Goal: Task Accomplishment & Management: Use online tool/utility

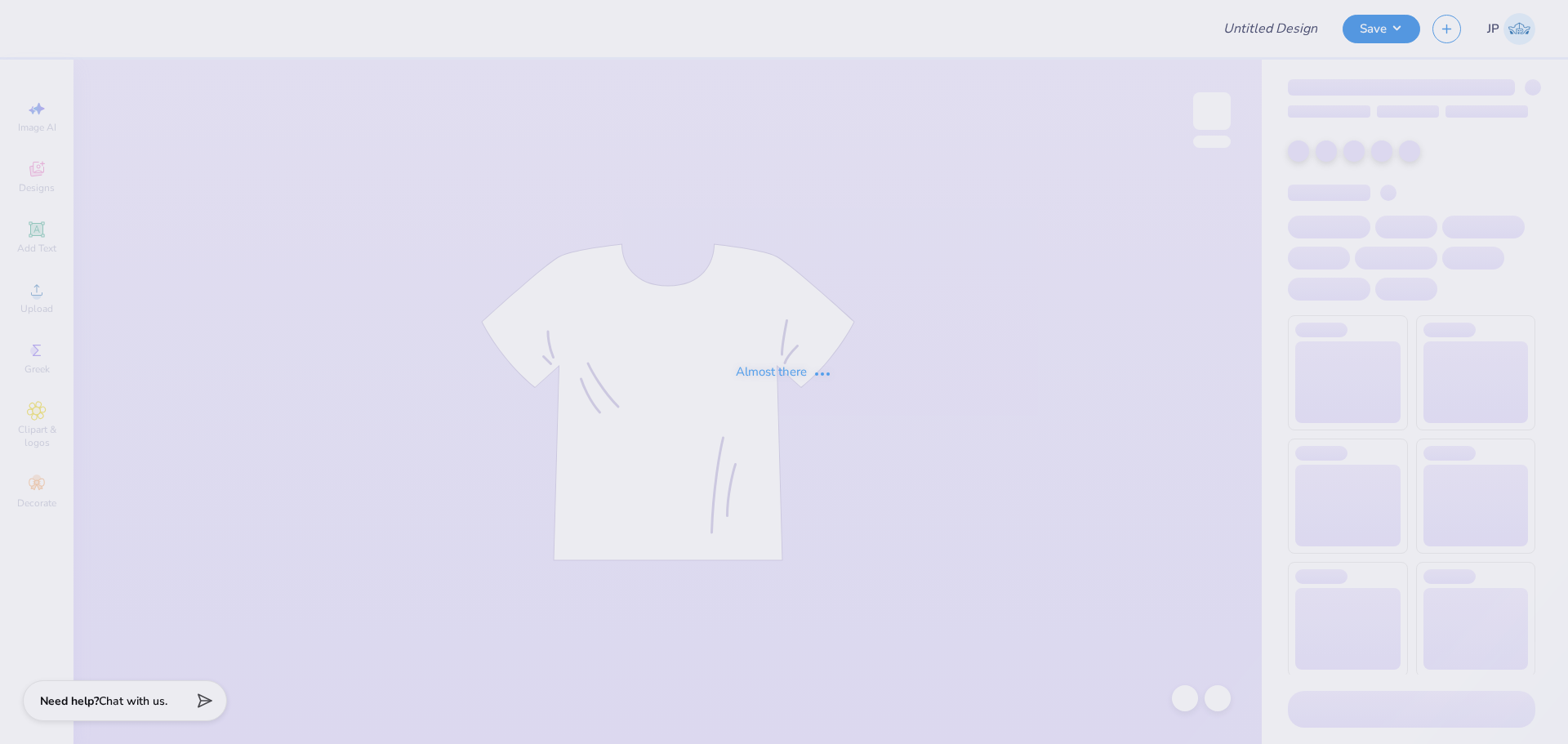
type input "Samantha Knox : Tulane University"
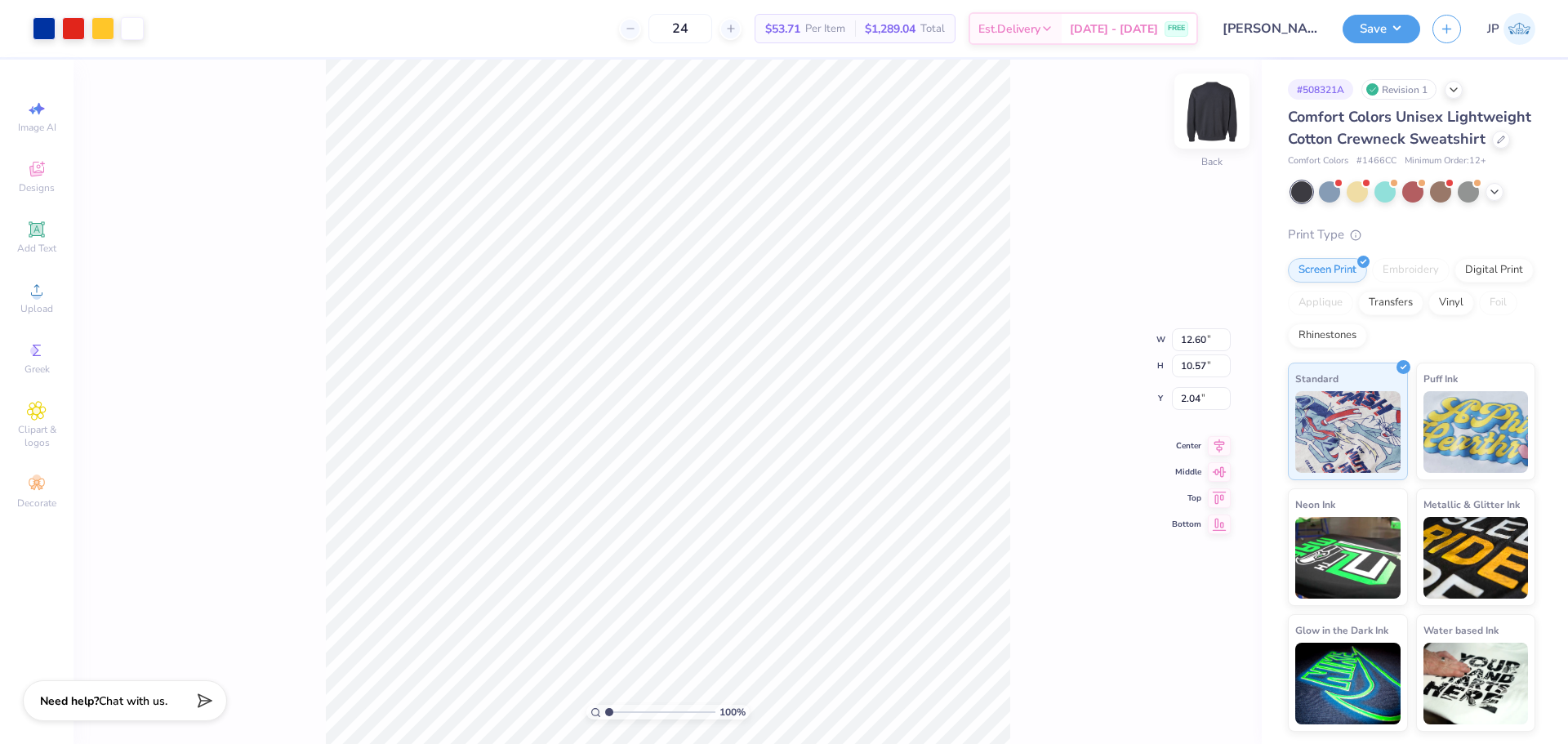
click at [1222, 106] on img at bounding box center [1212, 111] width 66 height 66
click at [1194, 386] on input "3.81" at bounding box center [1202, 385] width 59 height 23
type input "3.00"
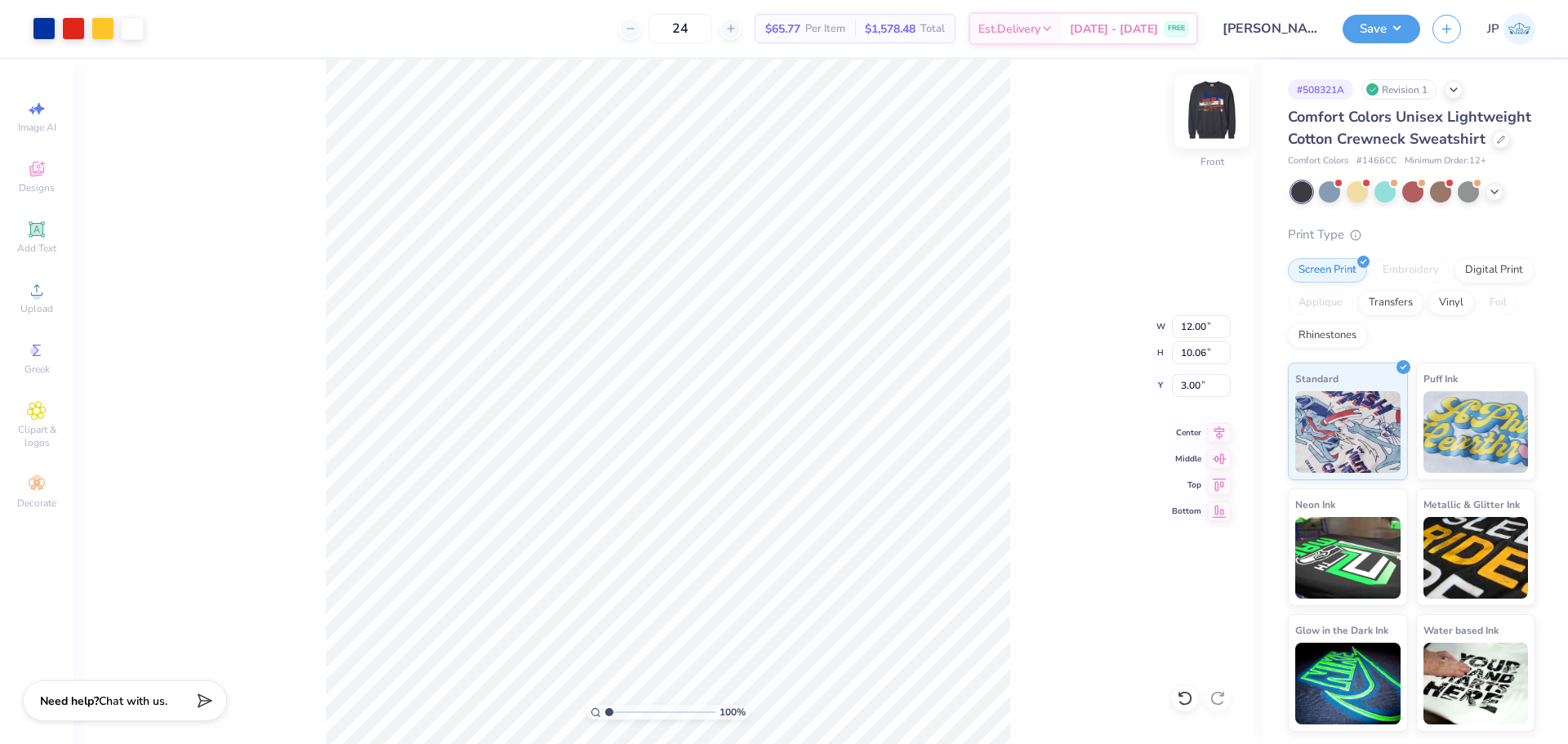
click at [1213, 132] on img at bounding box center [1212, 111] width 66 height 66
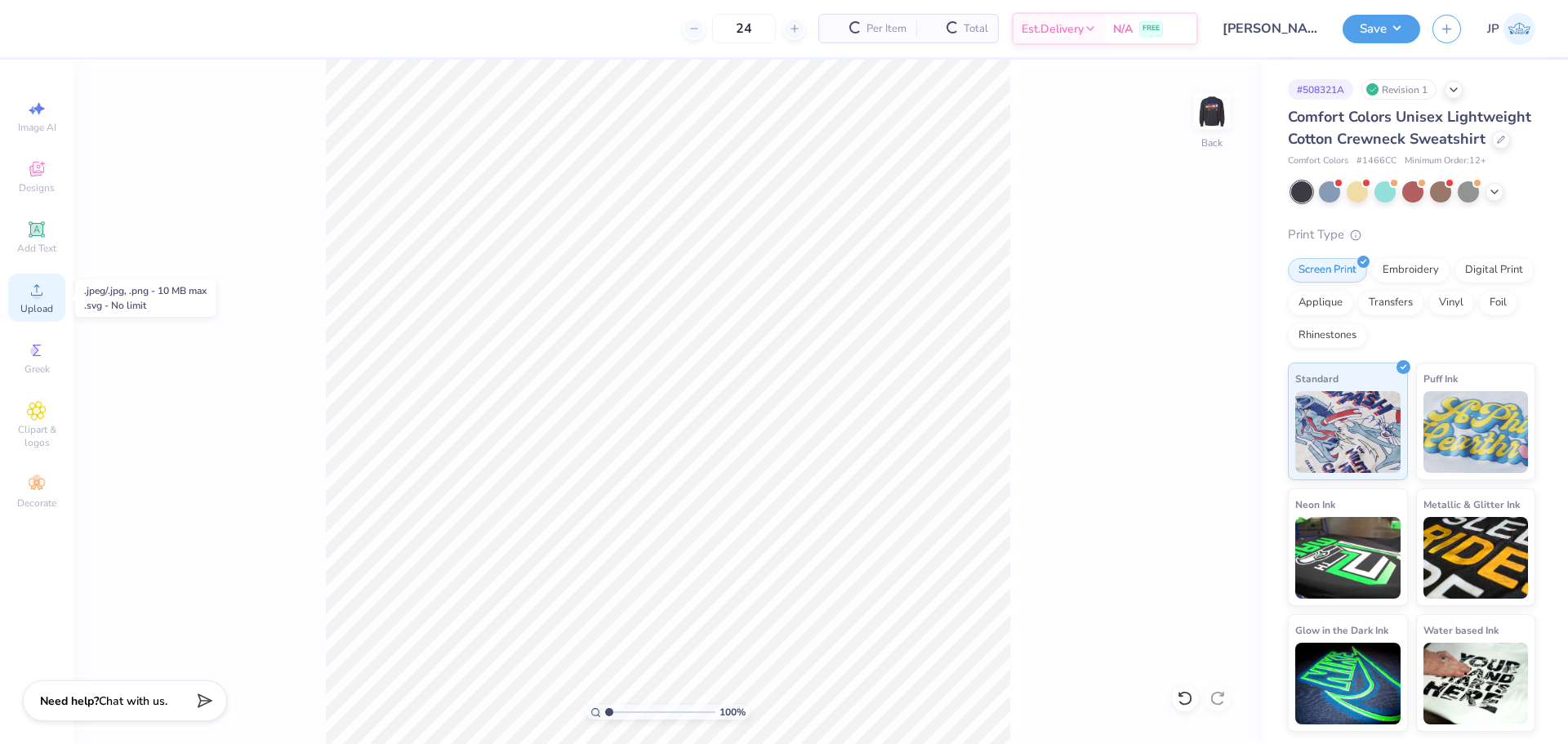
click at [43, 308] on span "Upload" at bounding box center [37, 309] width 33 height 13
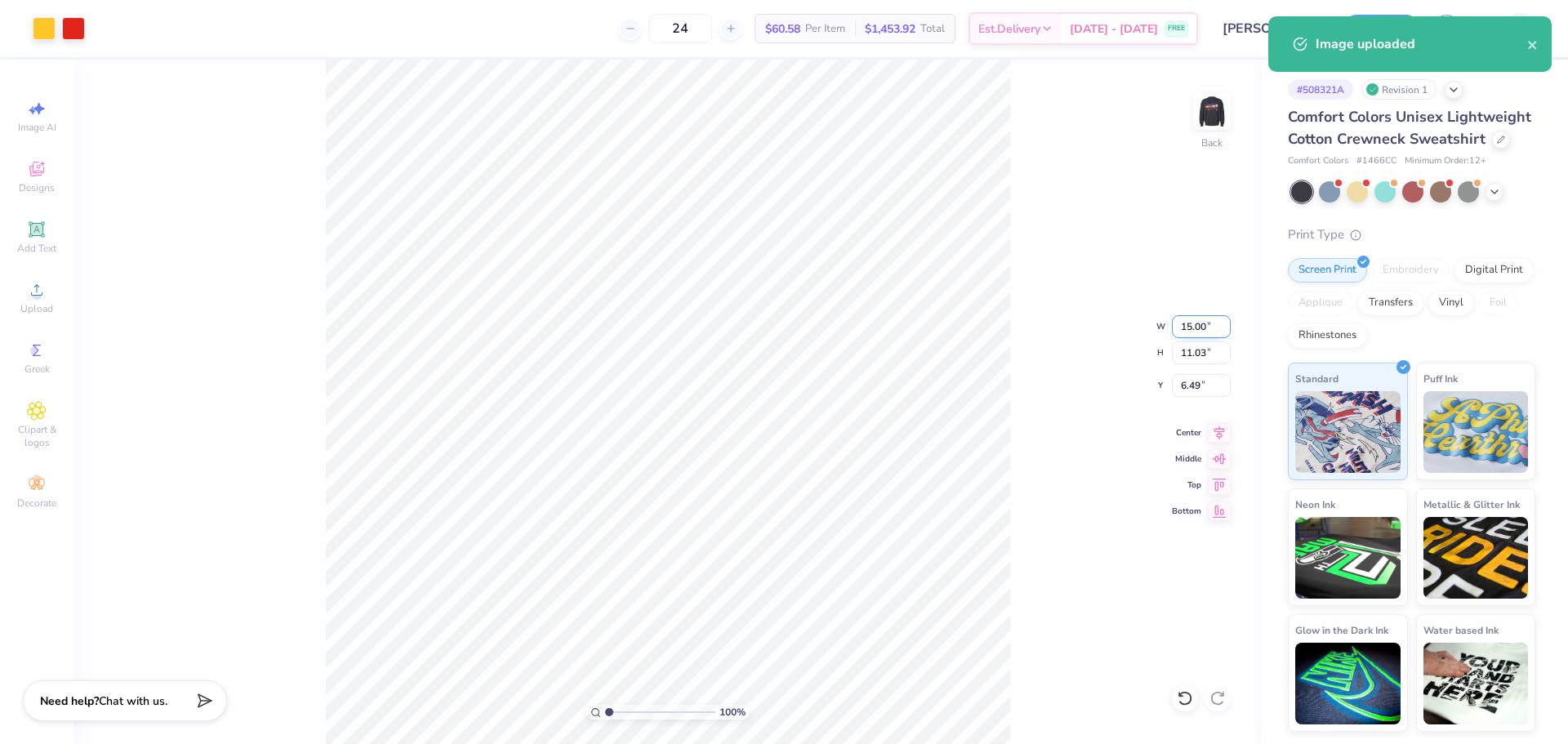
click at [1194, 325] on input "15.00" at bounding box center [1202, 327] width 59 height 23
type input "3.50"
type input "2.57"
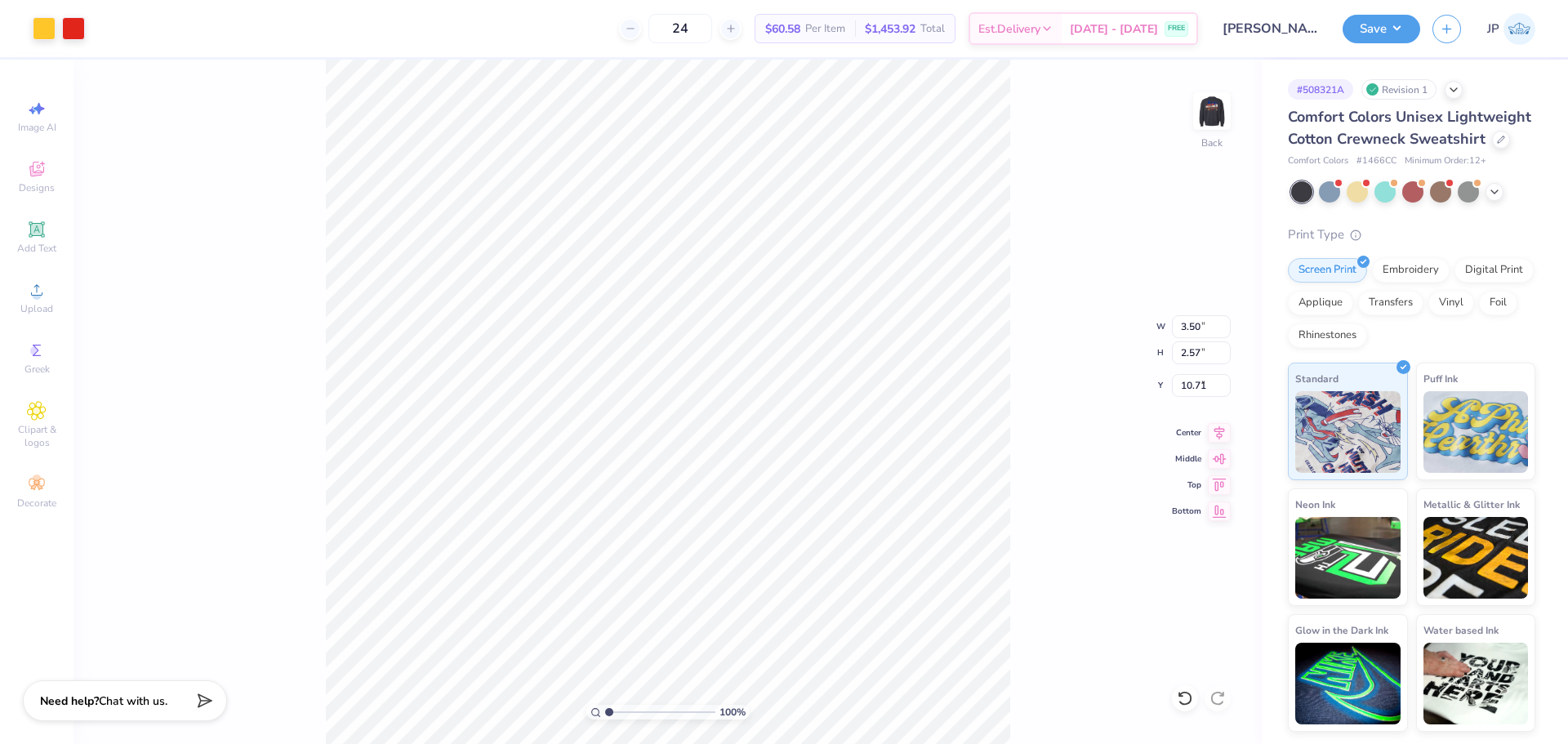
type input "3.00"
click at [1200, 392] on input "3.00" at bounding box center [1202, 385] width 59 height 23
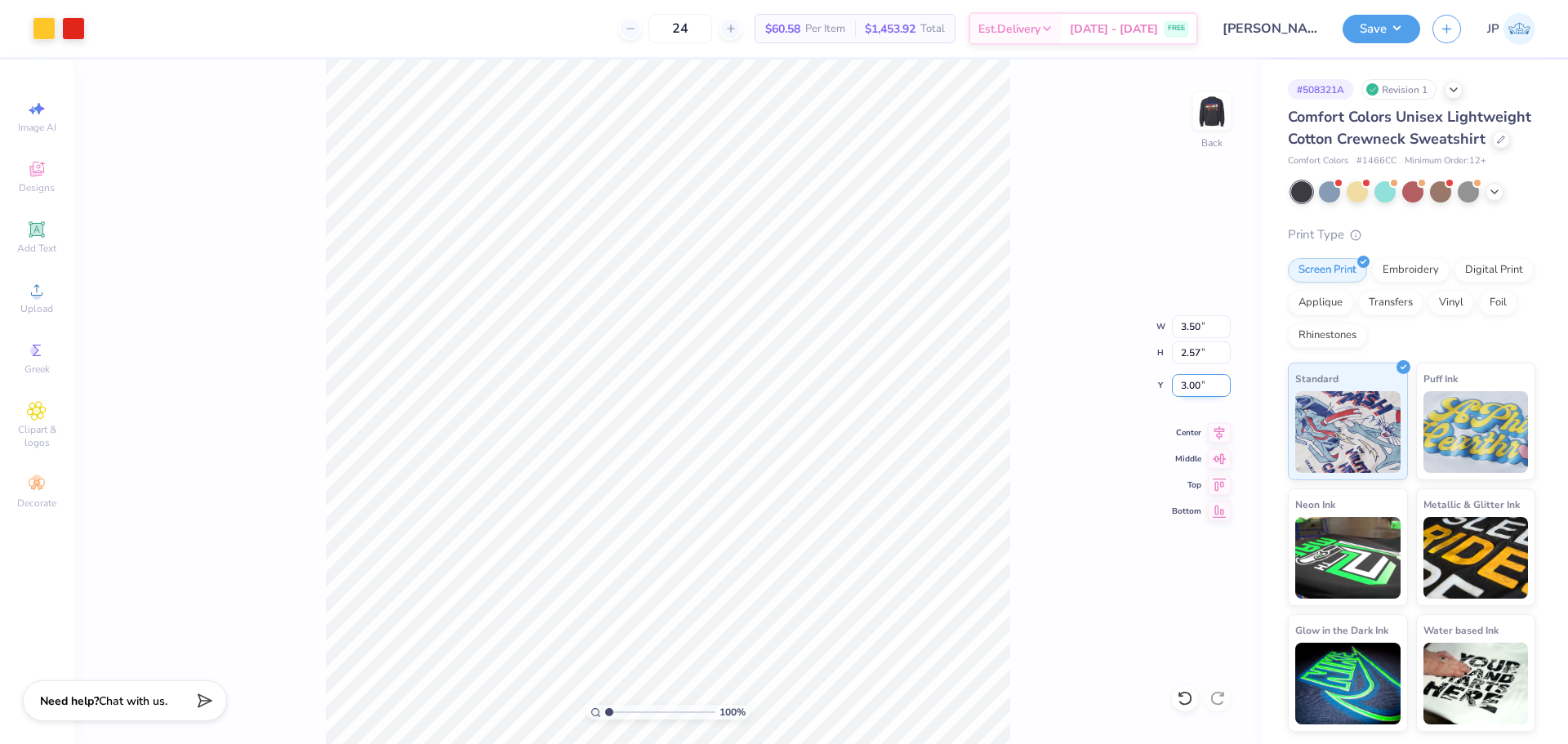
click at [1200, 392] on input "3.00" at bounding box center [1202, 385] width 59 height 23
click at [1088, 355] on div "100 % Back W 3.50 3.50 " H 2.57 2.57 " Y 3.00 3.00 " Center Middle Top Bottom" at bounding box center [668, 401] width 1188 height 684
type input "1"
drag, startPoint x: 613, startPoint y: 707, endPoint x: 518, endPoint y: 657, distance: 107.4
click at [605, 705] on input "range" at bounding box center [660, 712] width 111 height 15
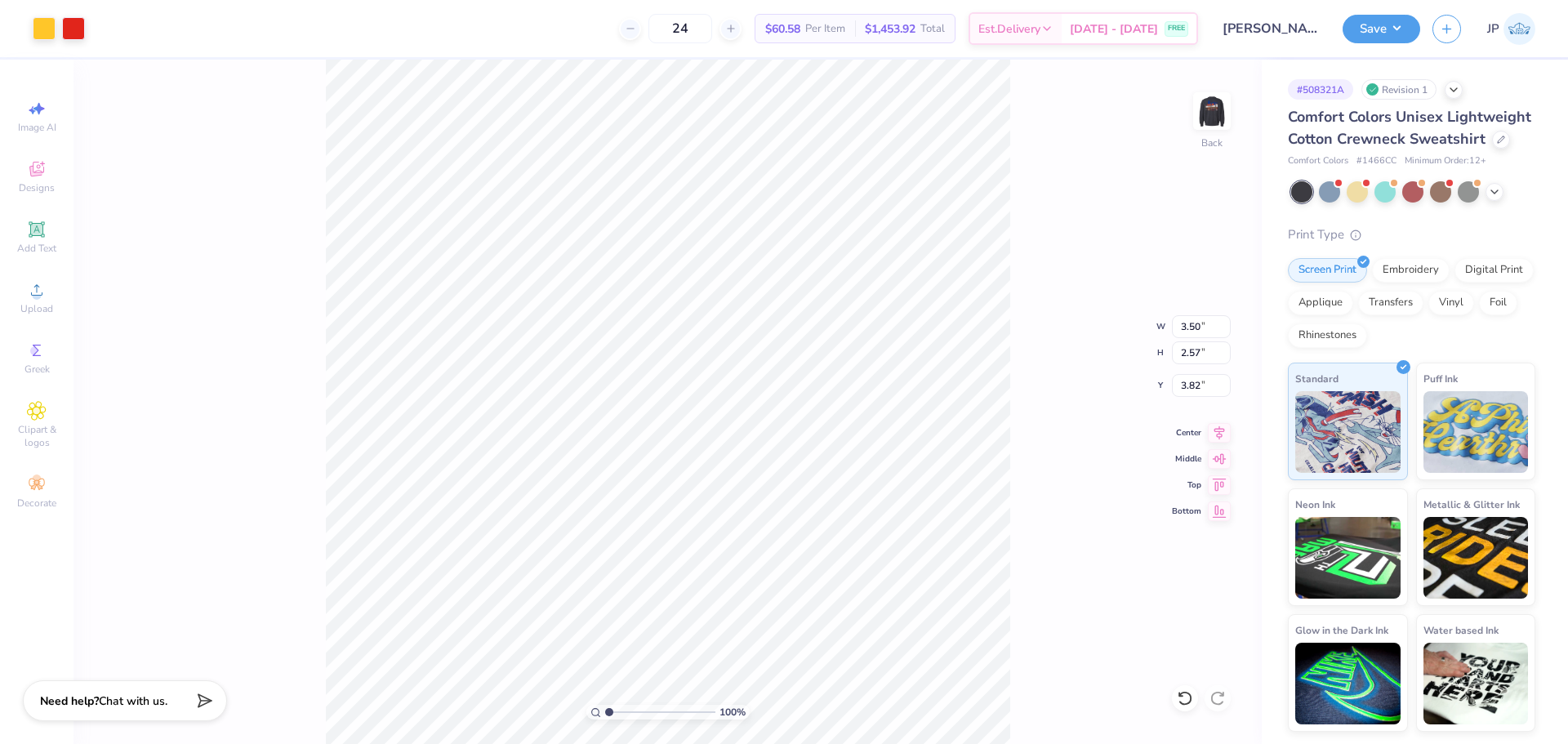
type input "3.82"
click at [1178, 374] on input "3.82" at bounding box center [1202, 385] width 59 height 23
click at [1188, 385] on input "3.82" at bounding box center [1202, 385] width 59 height 23
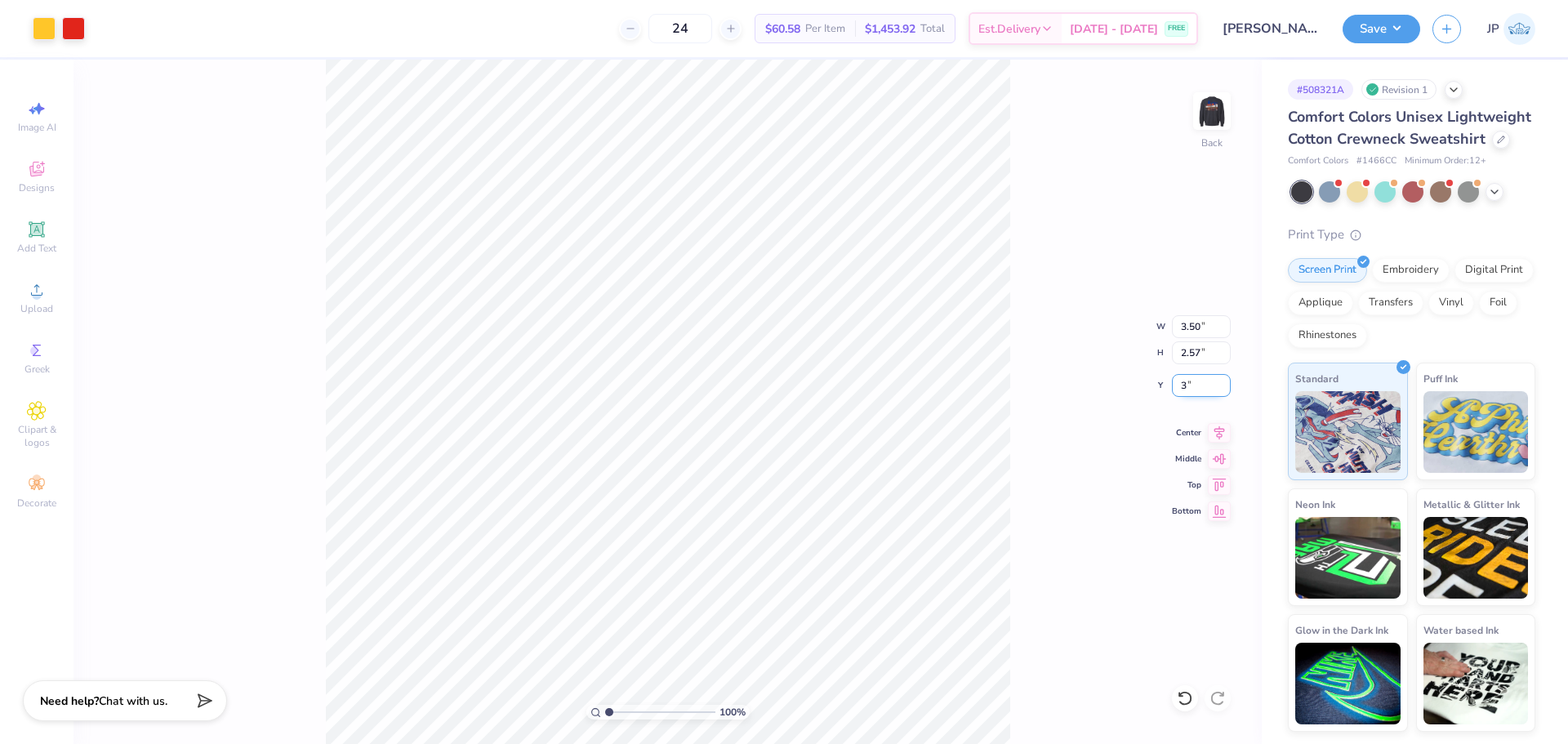
type input "3.00"
click at [1194, 322] on input "3.50" at bounding box center [1202, 327] width 59 height 23
type input "4.00"
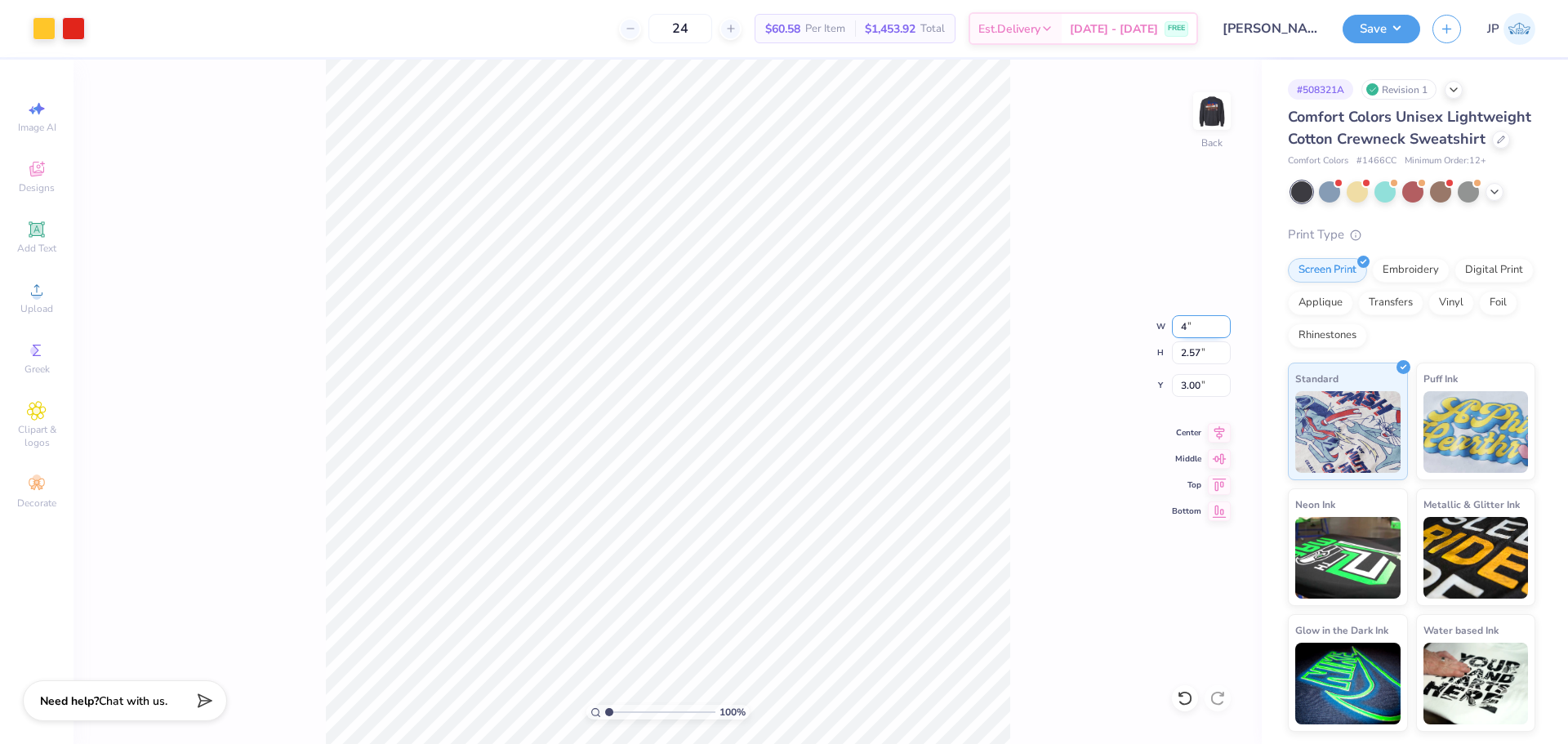
type input "2.94"
click at [1184, 378] on input "2.82" at bounding box center [1202, 385] width 59 height 23
type input "3.00"
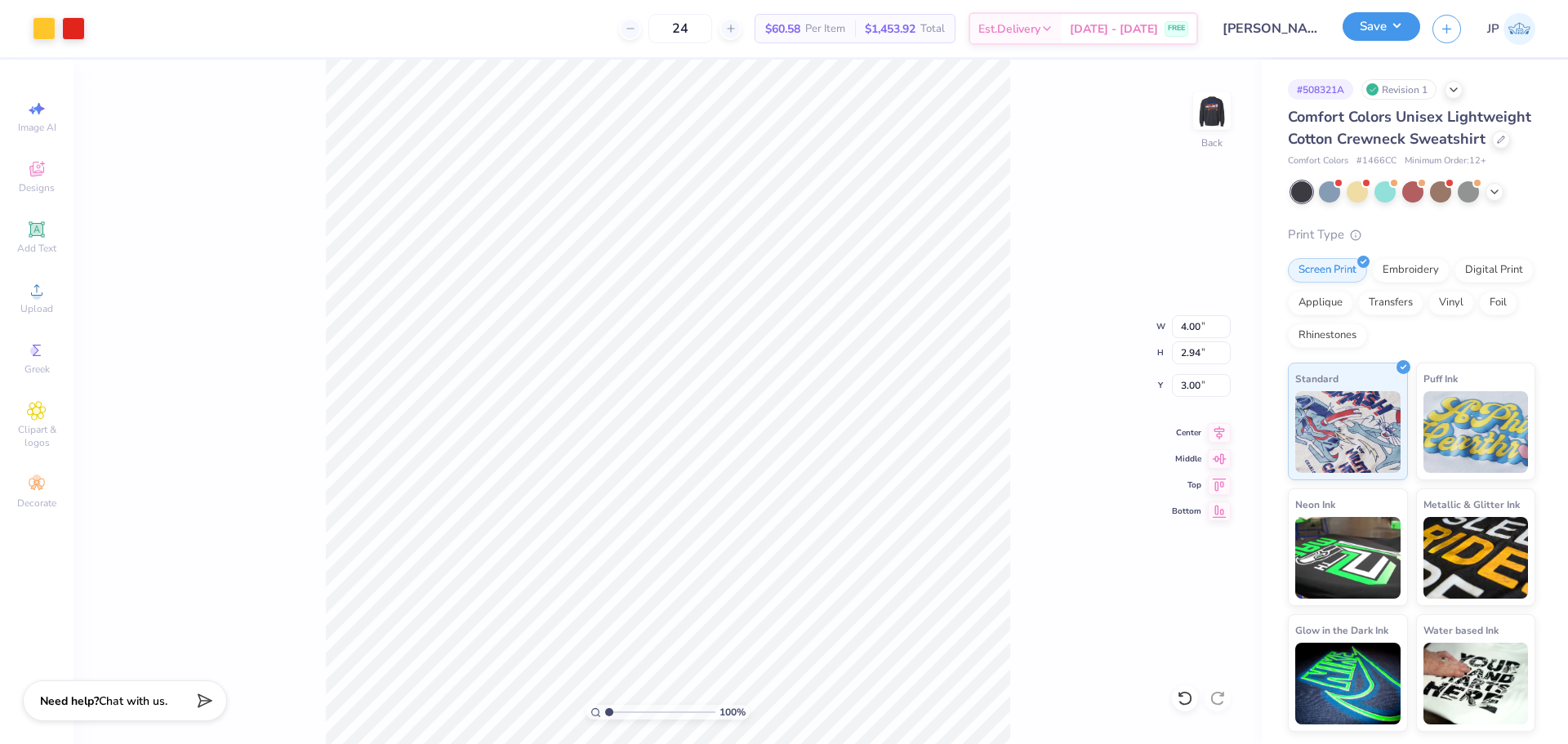
click at [1411, 22] on button "Save" at bounding box center [1381, 26] width 78 height 29
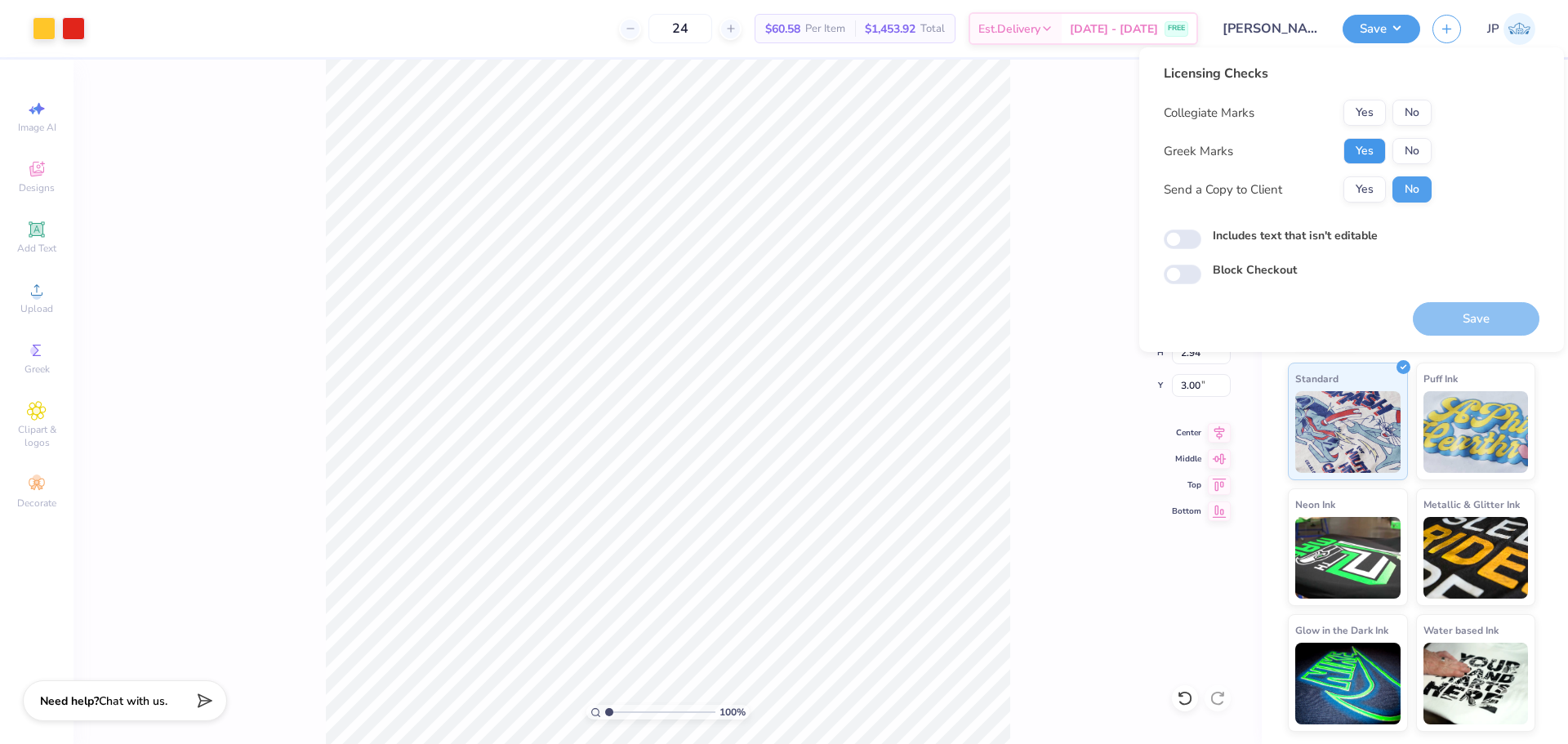
click at [1370, 145] on button "Yes" at bounding box center [1365, 151] width 43 height 26
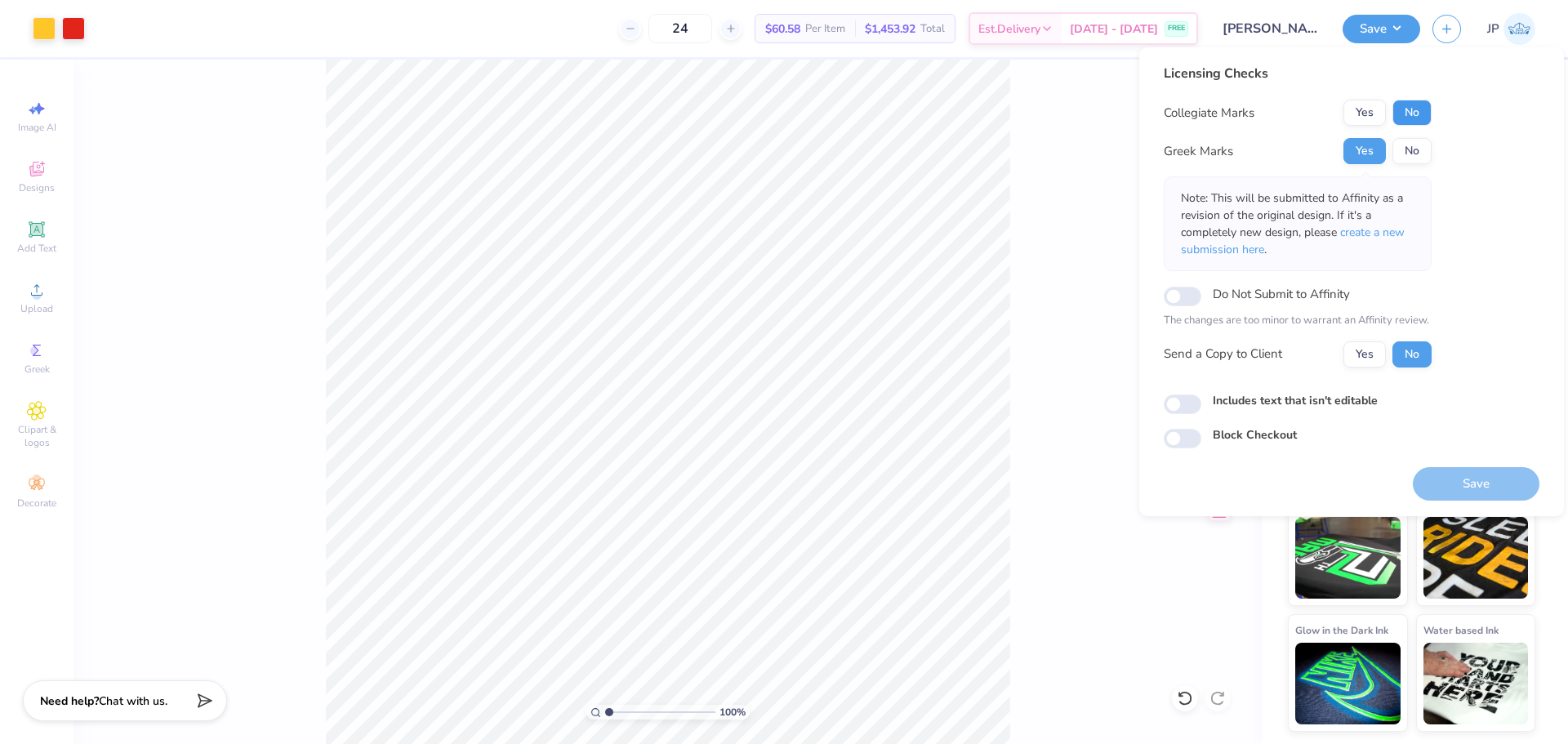
click at [1417, 111] on button "No" at bounding box center [1412, 113] width 39 height 26
click at [1073, 49] on div "24 $60.58 Per Item $1,453.92 Total Est. Delivery Aug 30 - Sep 2 FREE" at bounding box center [648, 29] width 1101 height 57
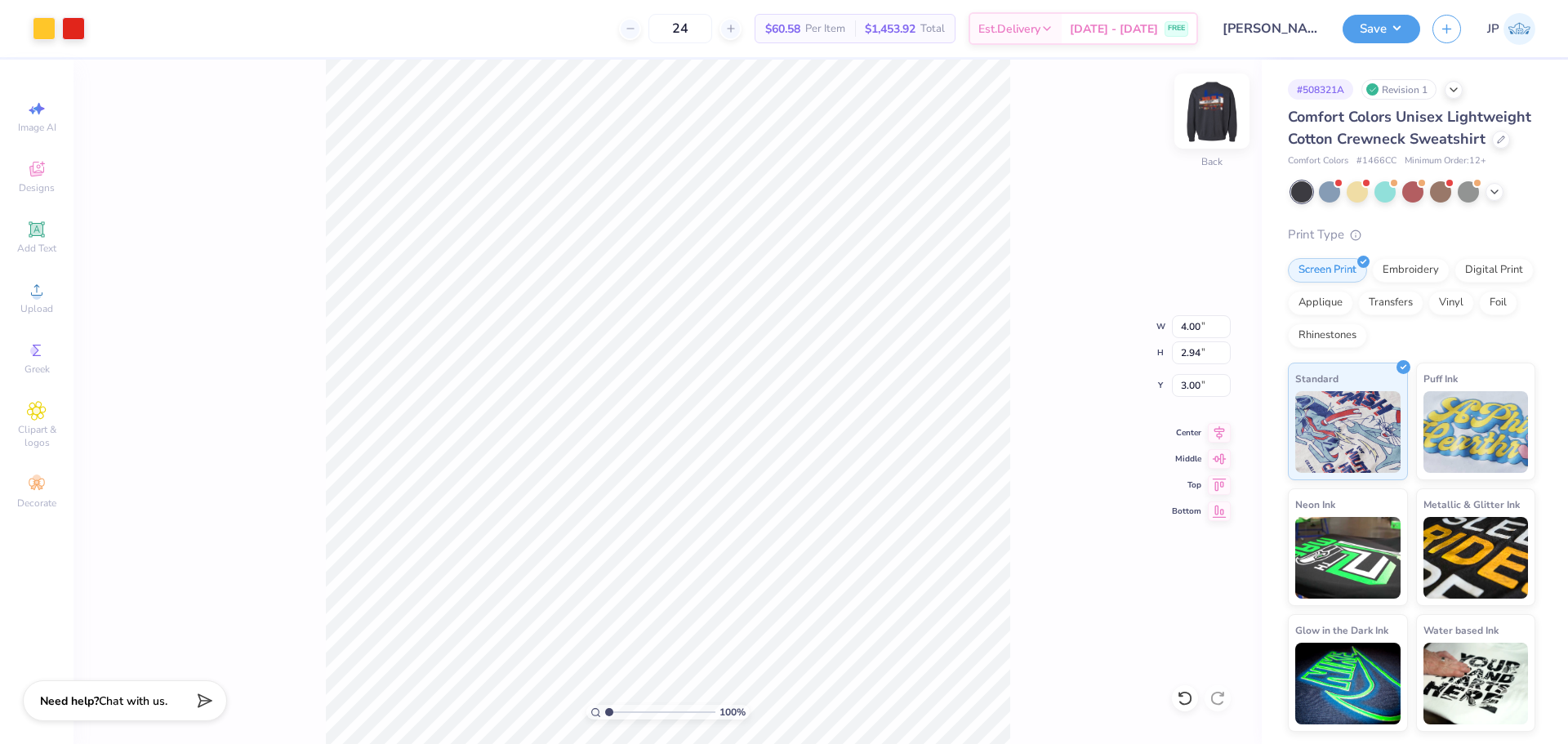
click at [1212, 114] on img at bounding box center [1212, 111] width 66 height 66
click at [1203, 103] on img at bounding box center [1212, 111] width 66 height 66
click at [1192, 111] on img at bounding box center [1212, 111] width 66 height 66
click at [1198, 112] on img at bounding box center [1212, 111] width 33 height 33
click at [1185, 322] on input "4.00" at bounding box center [1202, 327] width 59 height 23
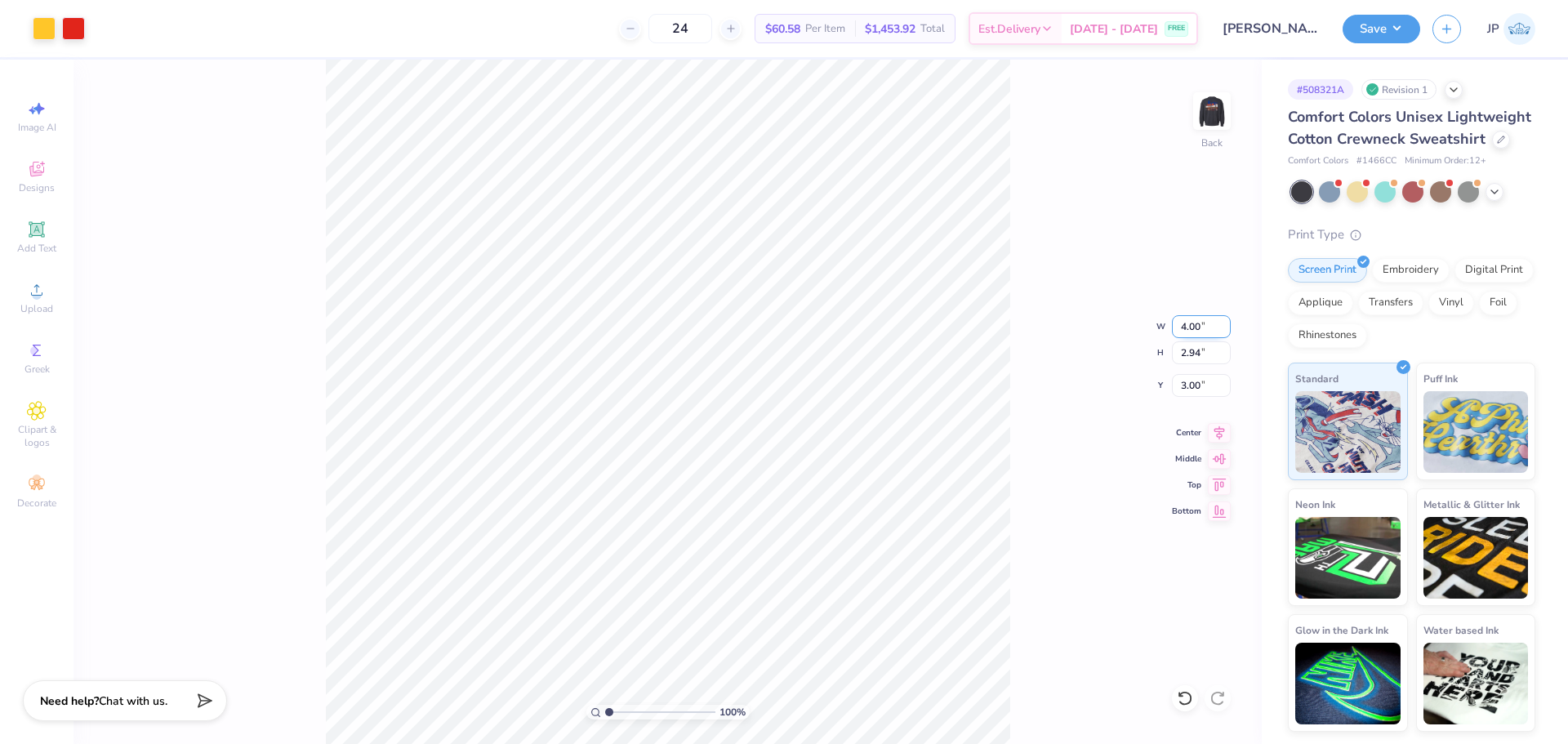
click at [1185, 322] on input "4.00" at bounding box center [1202, 327] width 59 height 23
drag, startPoint x: 1185, startPoint y: 322, endPoint x: 1196, endPoint y: 324, distance: 11.2
click at [1186, 322] on input "4.00" at bounding box center [1202, 327] width 59 height 23
type input "3.50"
type input "2.57"
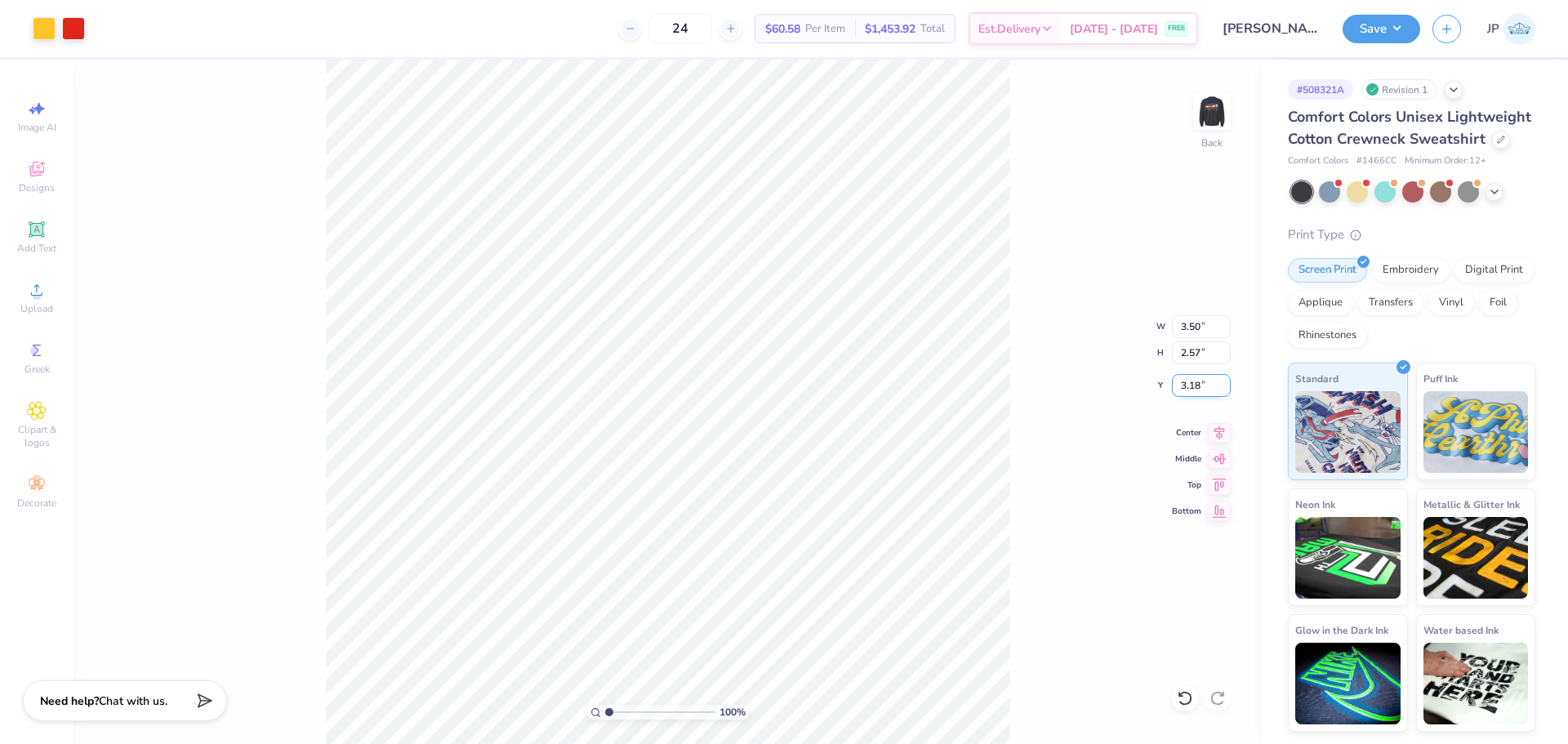
click at [1195, 383] on input "3.18" at bounding box center [1202, 385] width 59 height 23
type input "3.00"
click at [1397, 32] on button "Save" at bounding box center [1381, 26] width 78 height 29
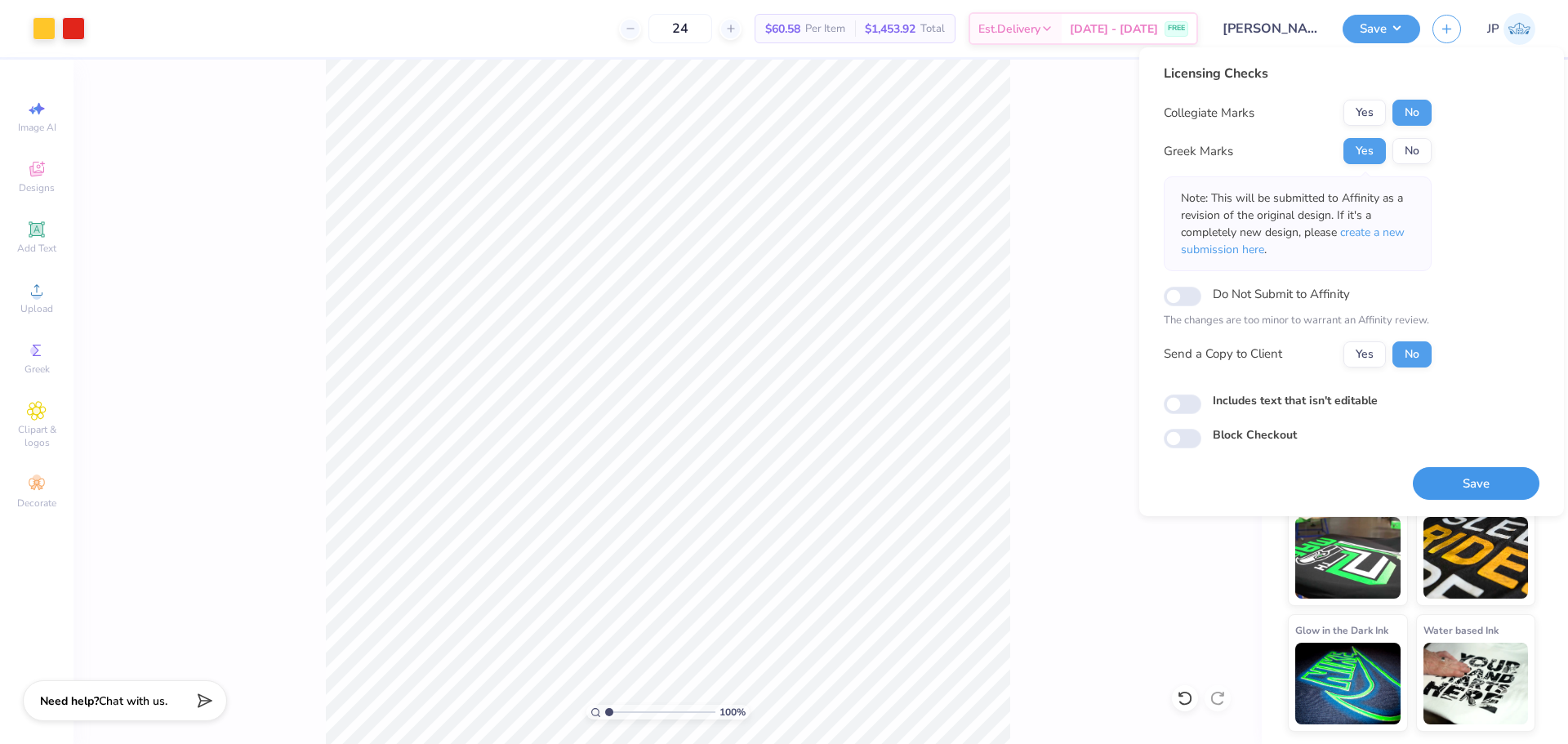
click at [1452, 482] on button "Save" at bounding box center [1476, 483] width 126 height 34
